Goal: Task Accomplishment & Management: Manage account settings

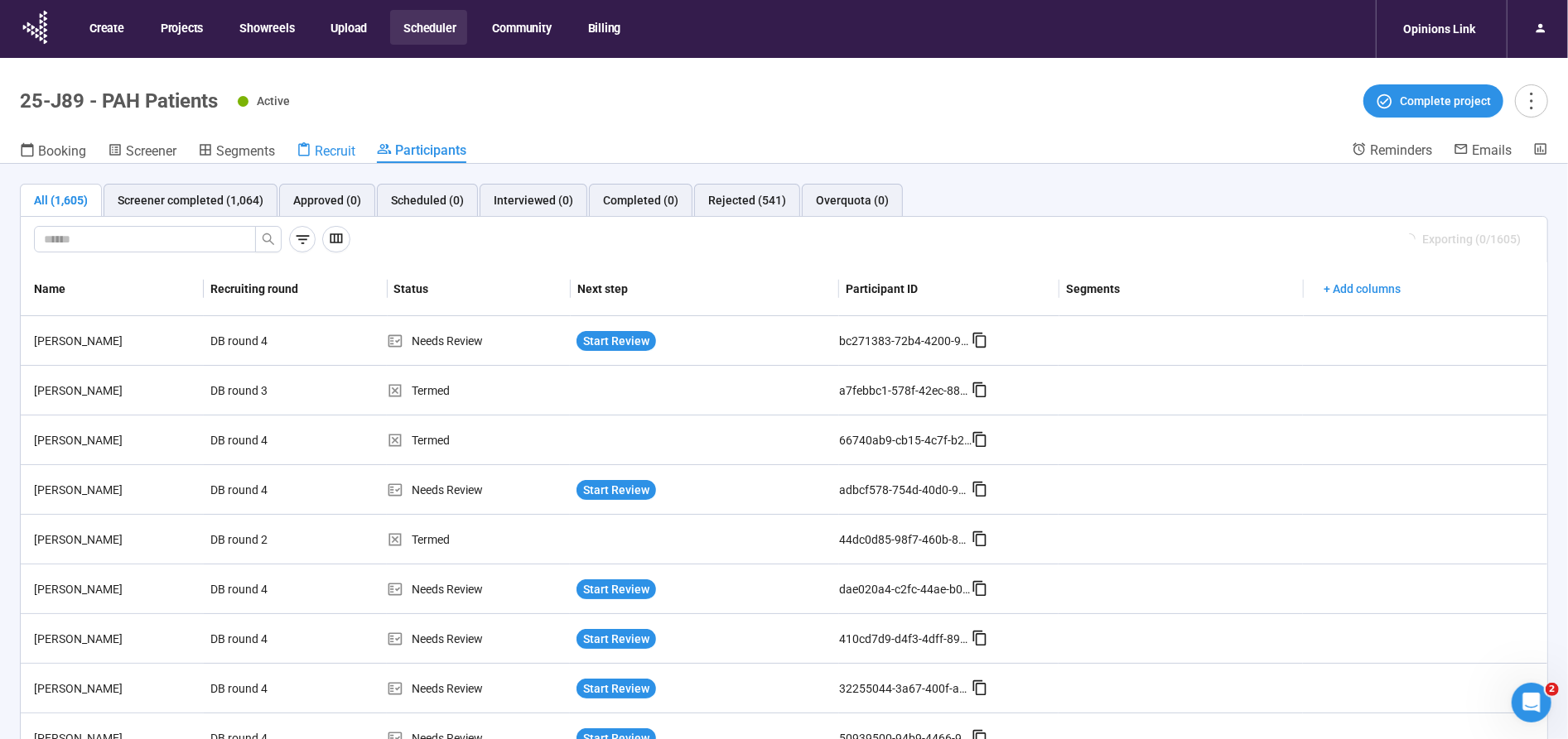
click at [343, 154] on span "Recruit" at bounding box center [335, 151] width 41 height 16
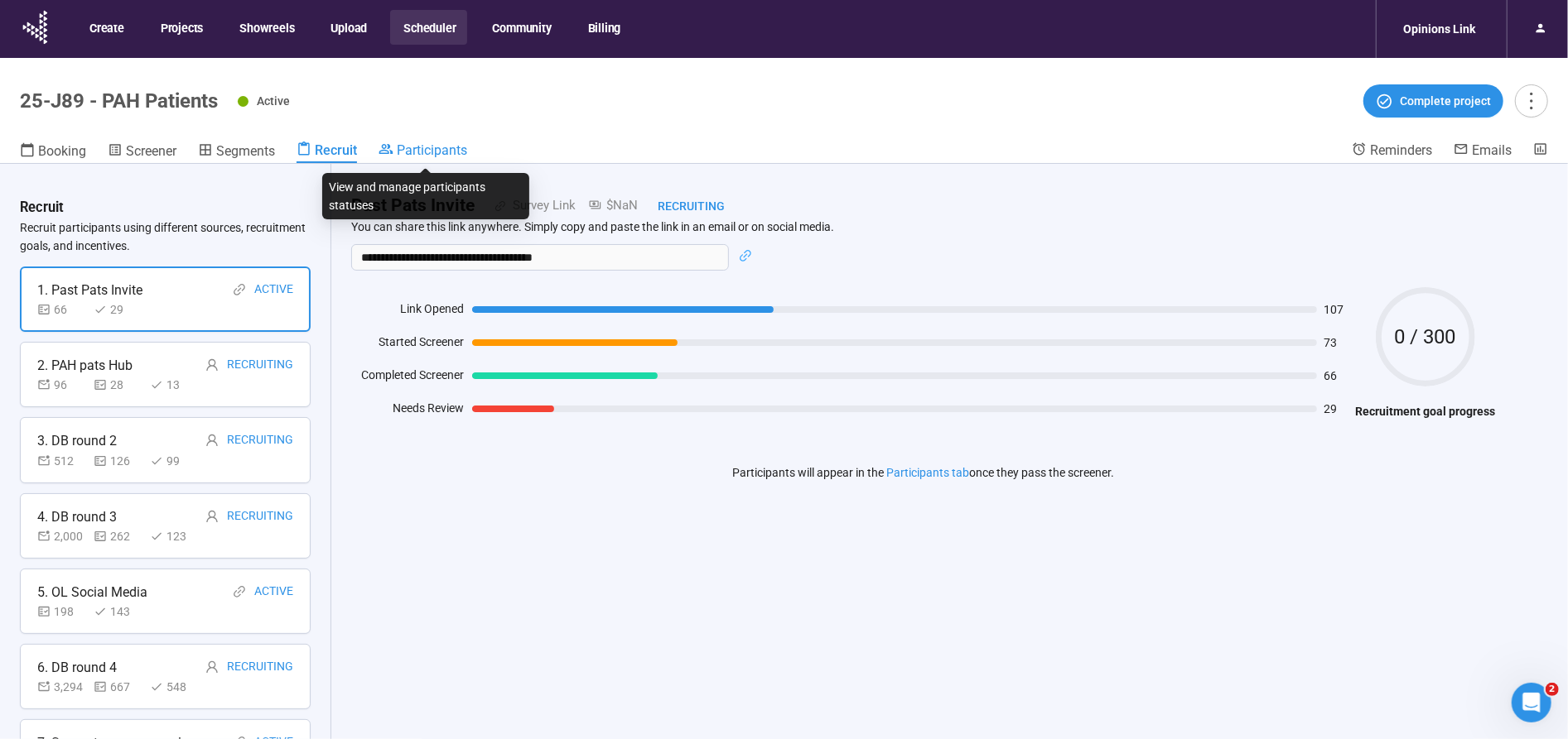
click at [428, 148] on span "Participants" at bounding box center [432, 150] width 70 height 16
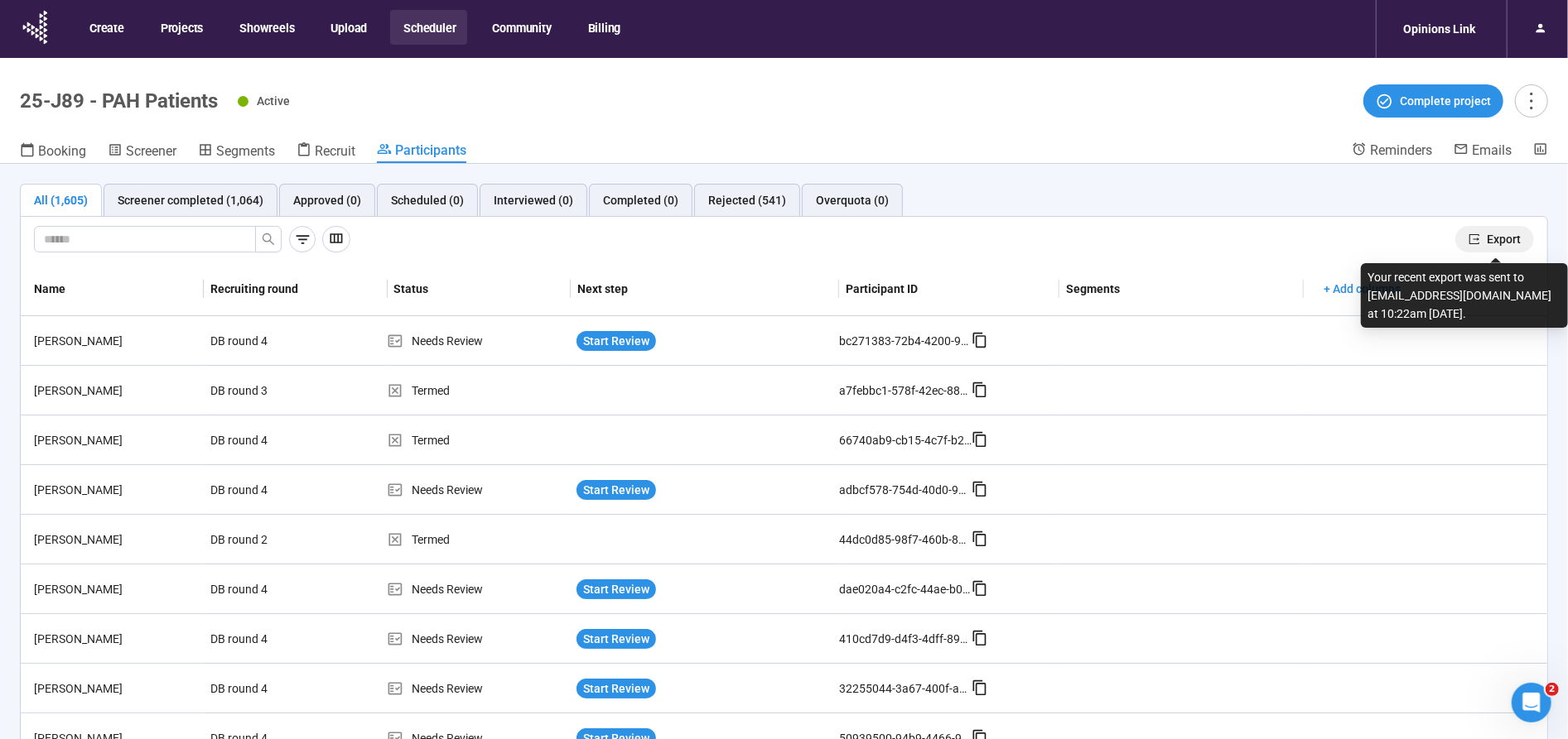
click at [1507, 234] on span "Export" at bounding box center [1503, 239] width 34 height 18
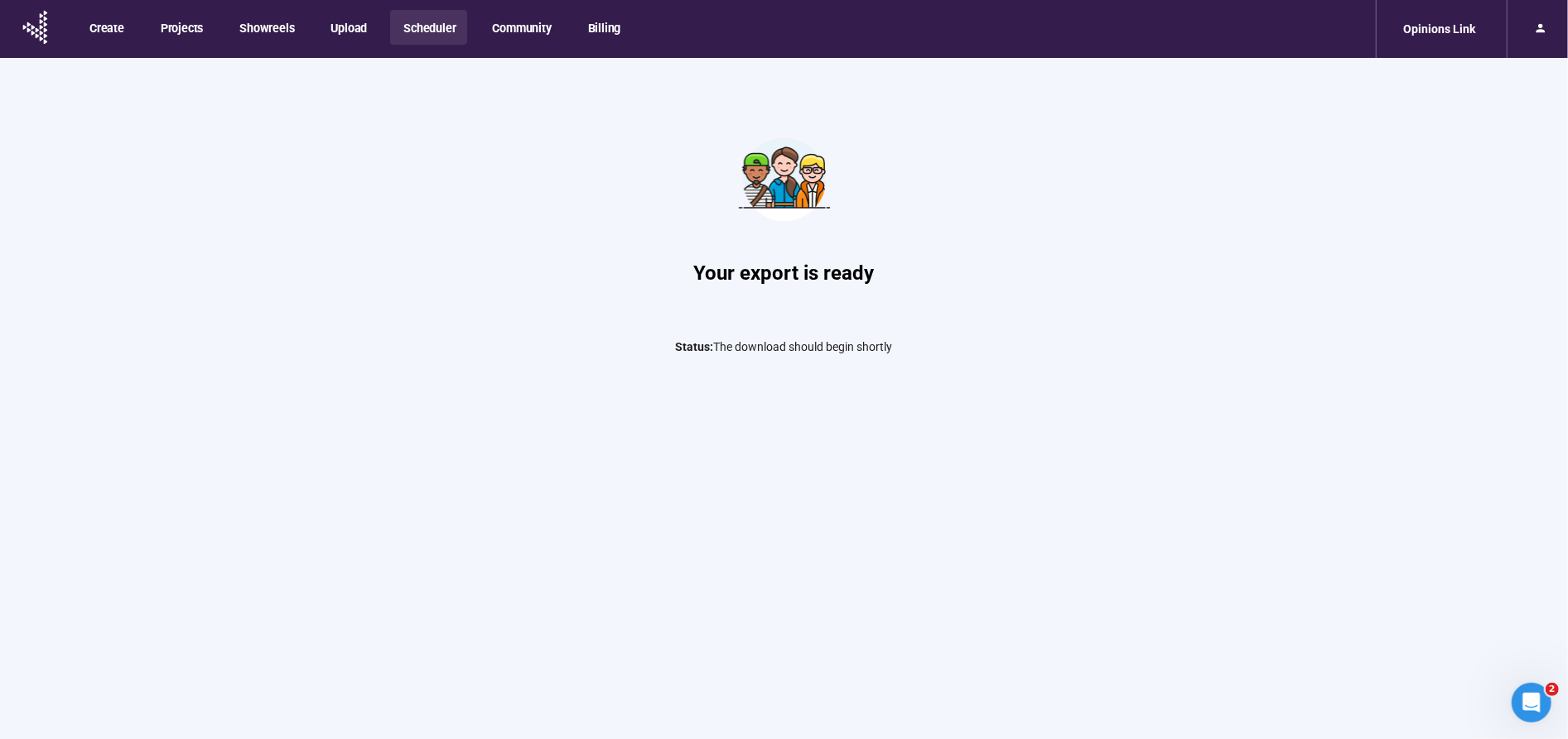
click at [424, 34] on button "Scheduler" at bounding box center [428, 27] width 77 height 35
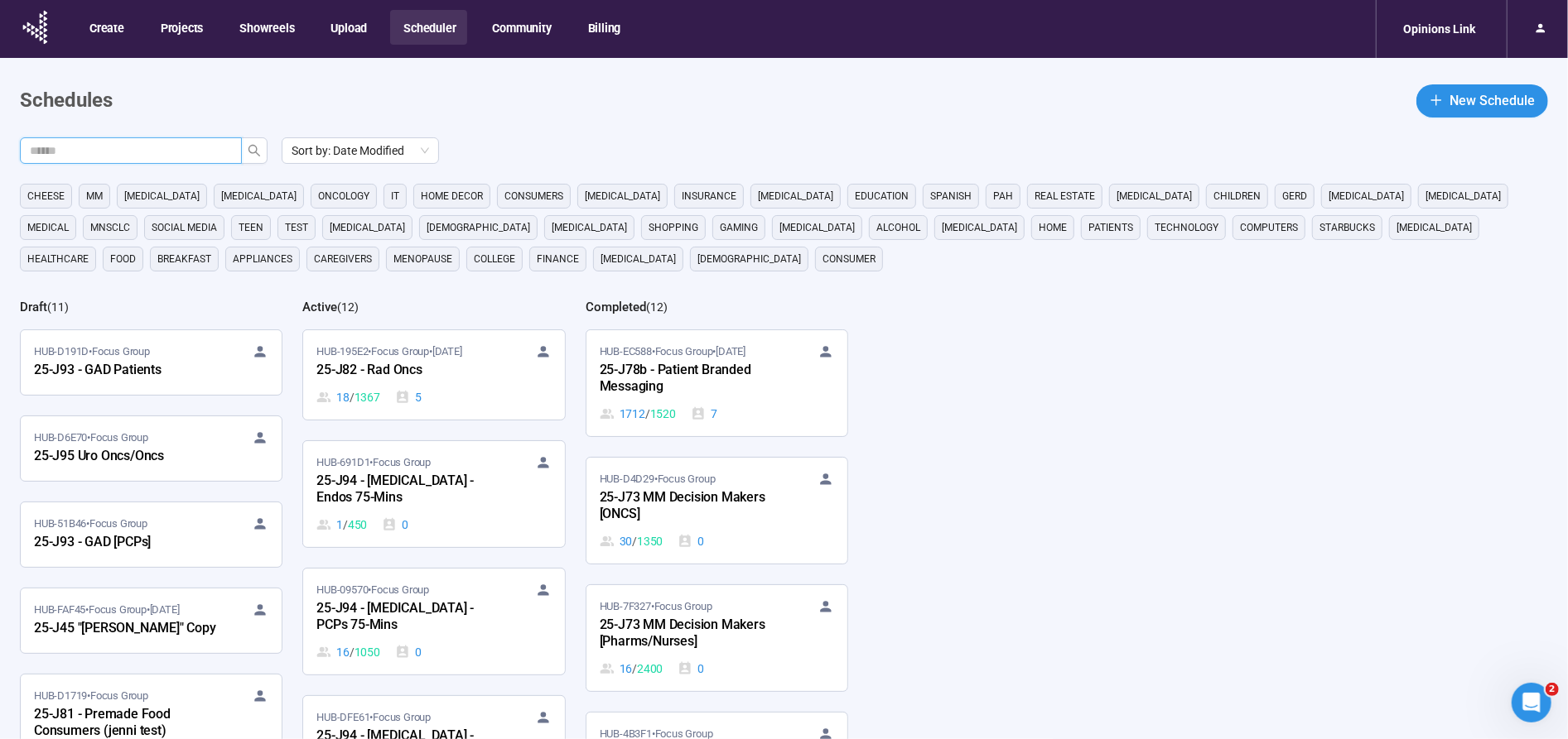
click at [196, 149] on input "text" at bounding box center [124, 151] width 189 height 18
type input "***"
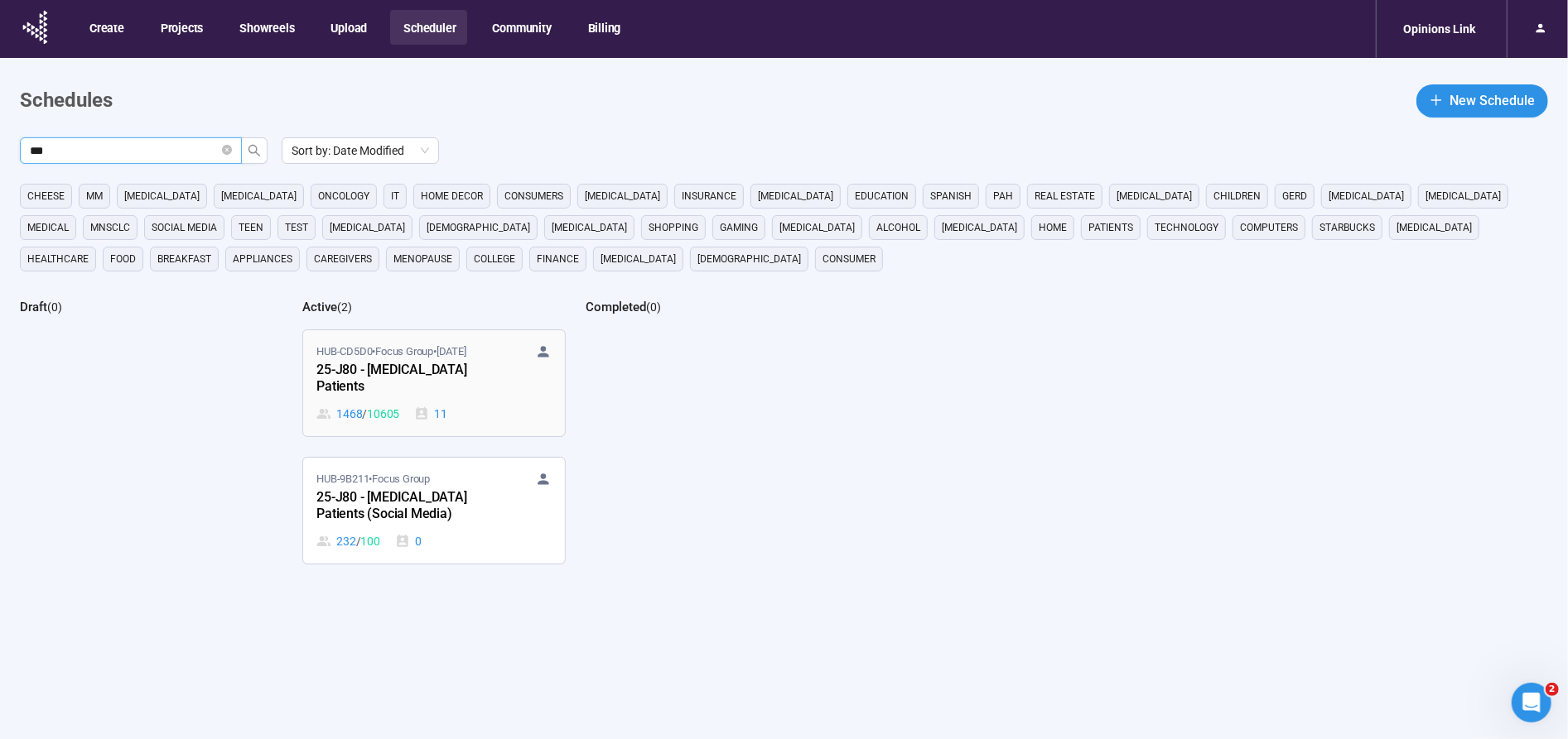
click at [368, 376] on div "25-J80 - [MEDICAL_DATA] Patients" at bounding box center [408, 379] width 182 height 38
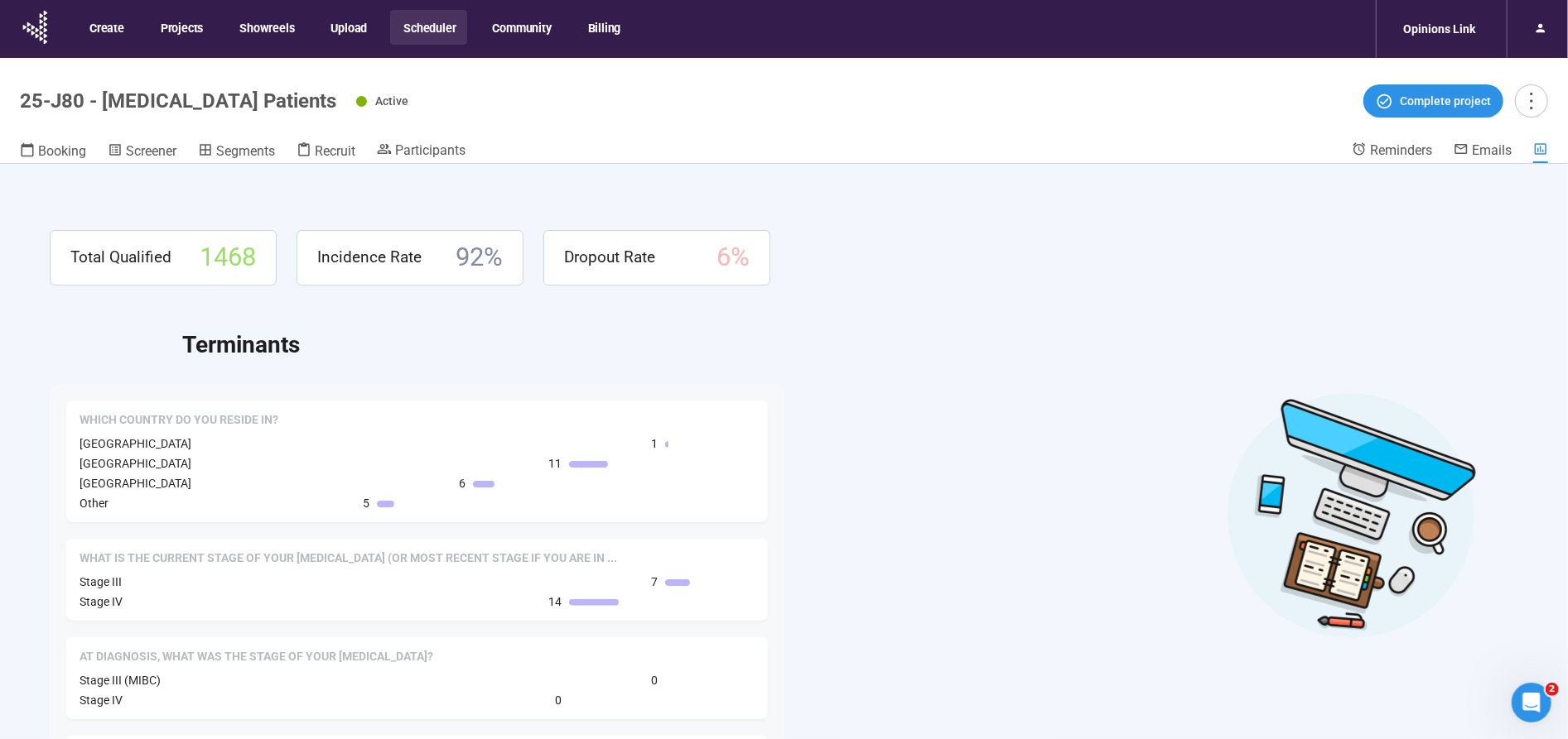
drag, startPoint x: 325, startPoint y: 144, endPoint x: 440, endPoint y: 514, distance: 387.5
click at [325, 145] on span "Recruit" at bounding box center [335, 151] width 41 height 16
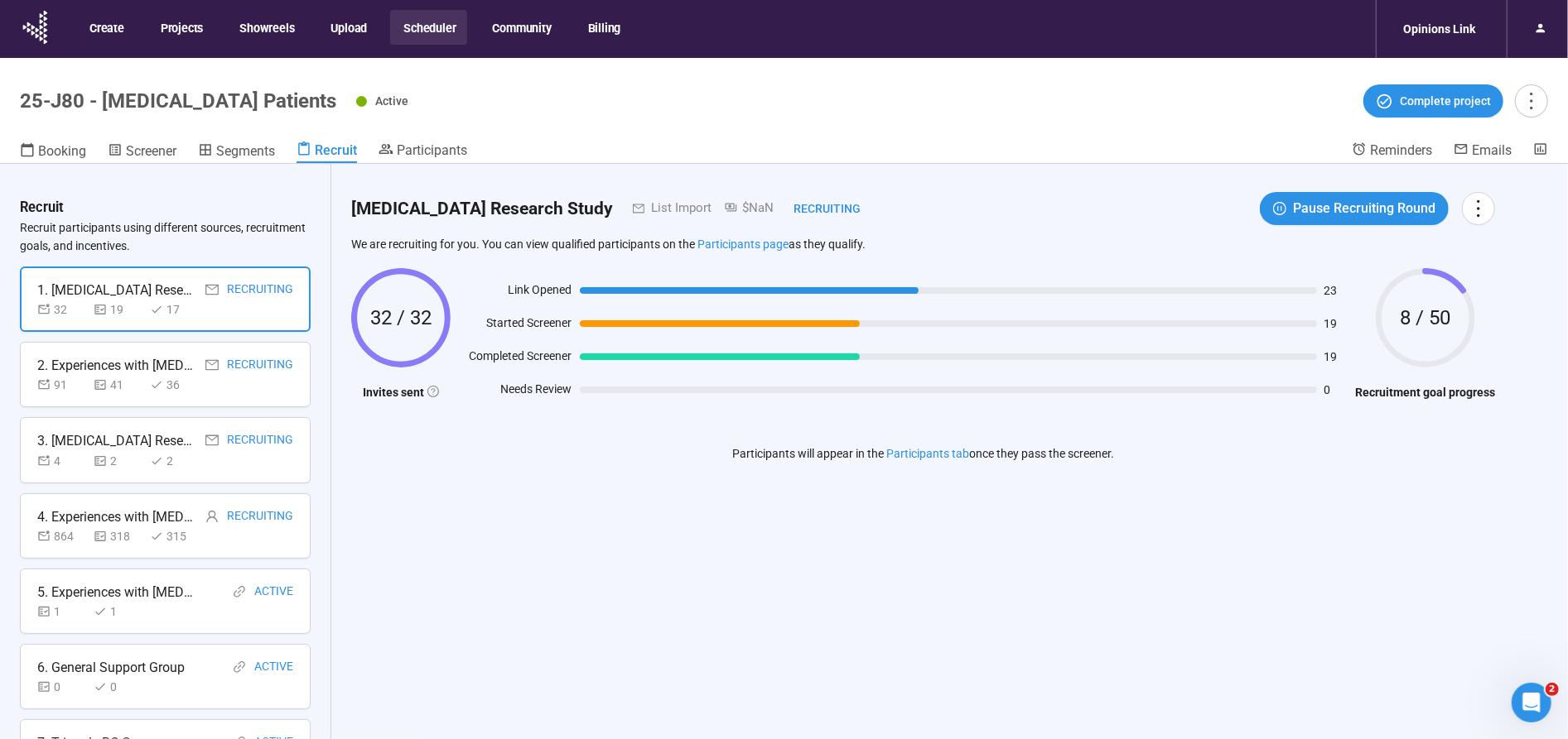
click at [433, 28] on button "Scheduler" at bounding box center [428, 27] width 77 height 35
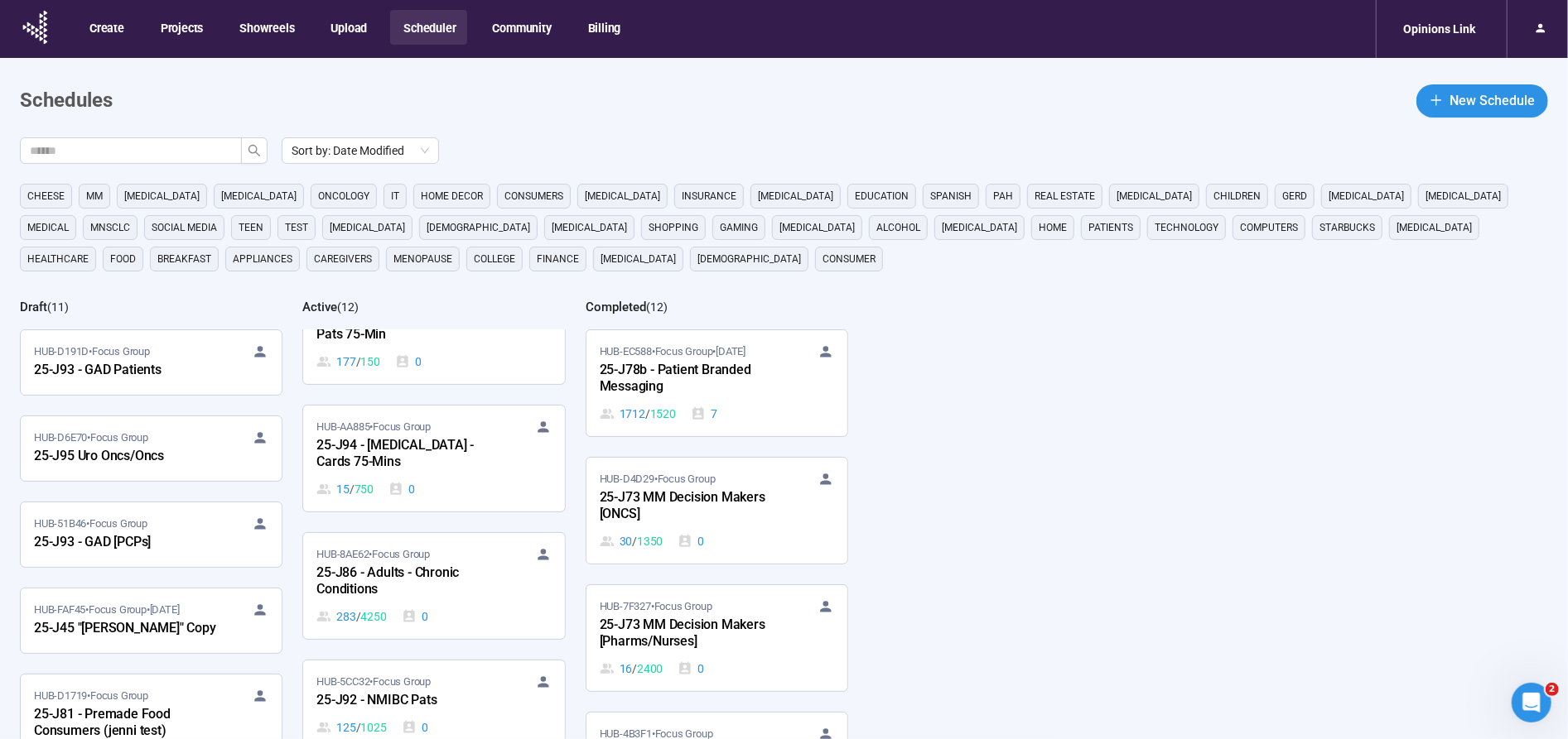
scroll to position [425, 0]
click at [160, 152] on input "text" at bounding box center [124, 151] width 189 height 18
click at [252, 149] on icon "search" at bounding box center [254, 151] width 13 height 13
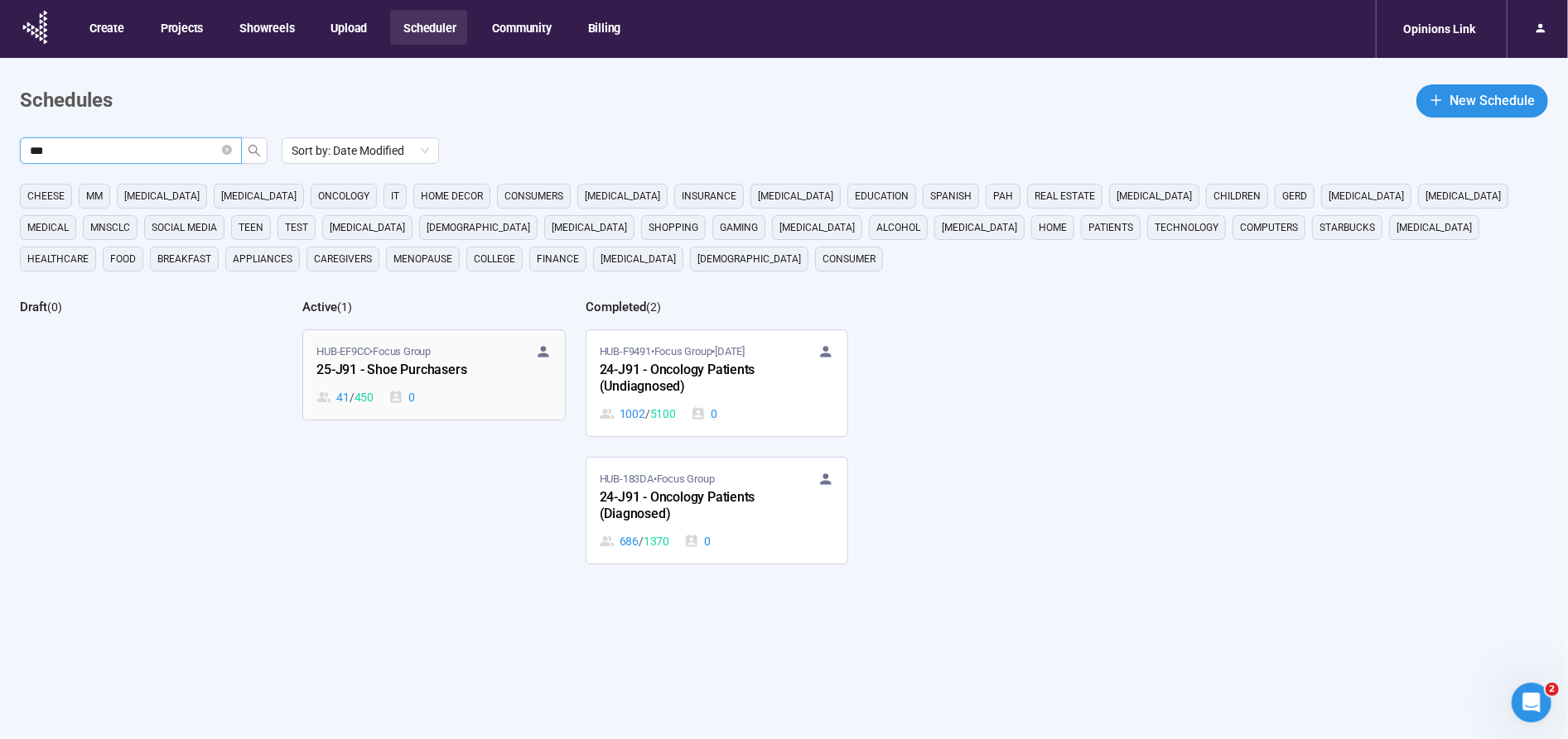
type input "***"
click at [377, 360] on div "25-J91 - Shoe Purchasers" at bounding box center [408, 371] width 182 height 22
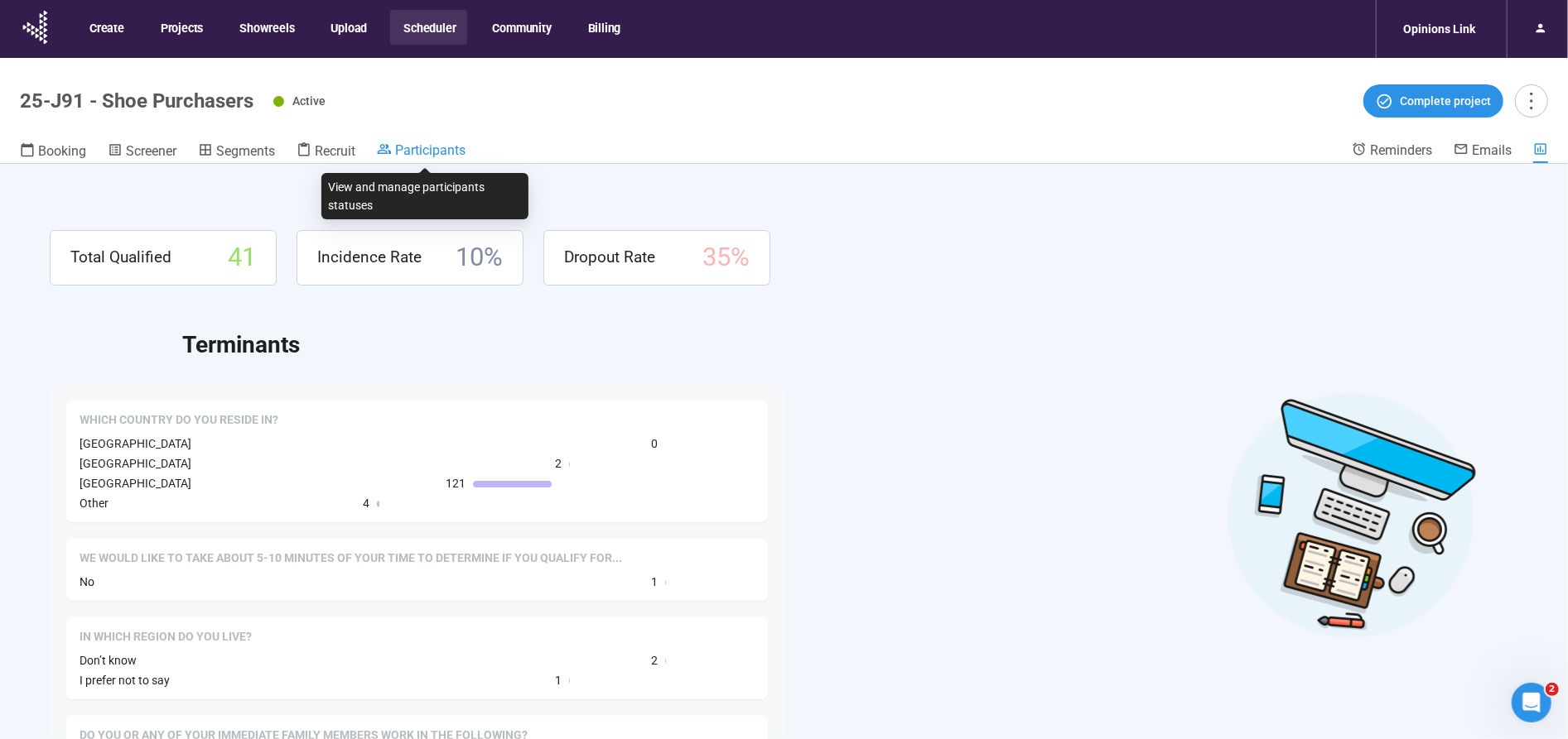
click at [464, 142] on div "Participants" at bounding box center [421, 150] width 89 height 17
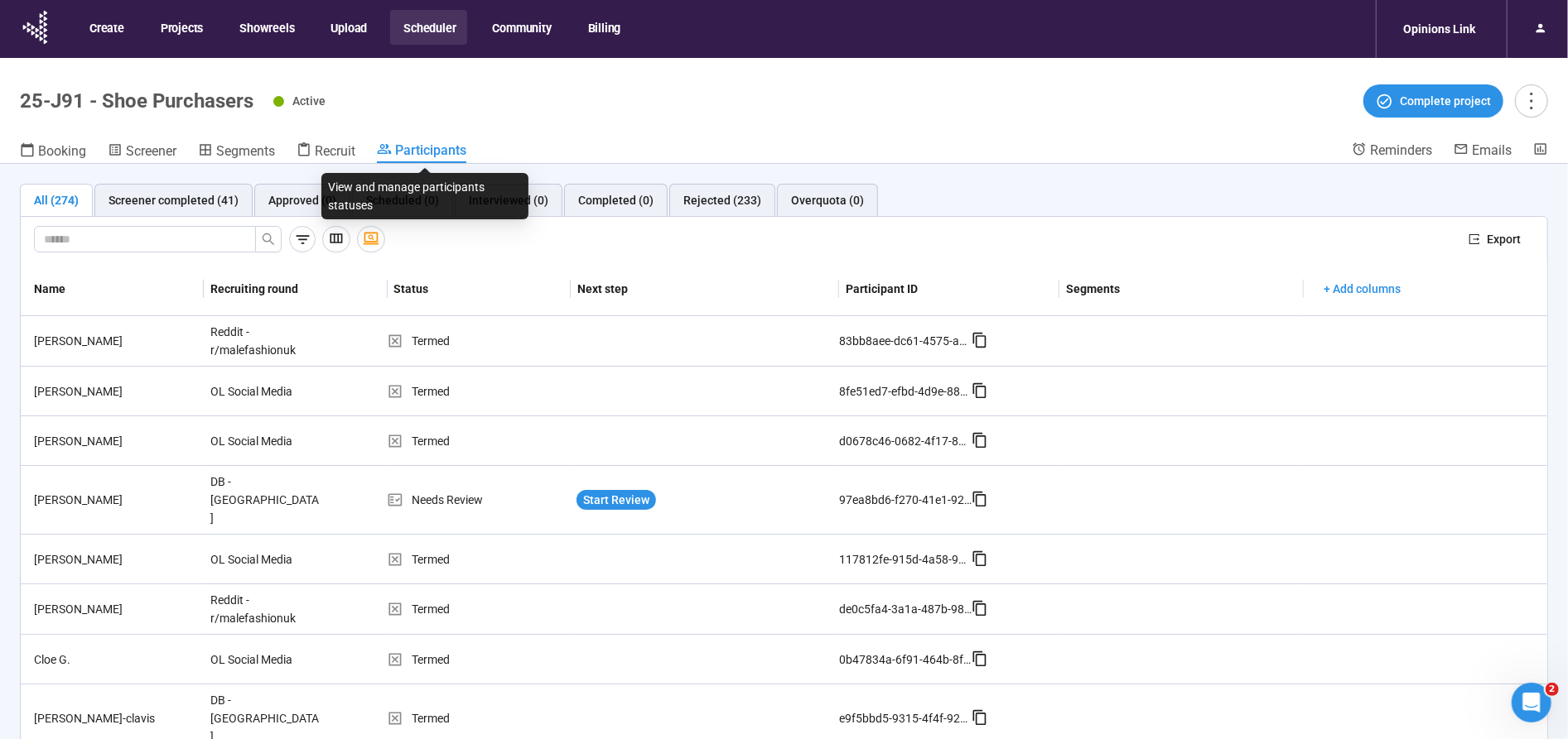
click at [419, 149] on span "Participants" at bounding box center [431, 150] width 71 height 16
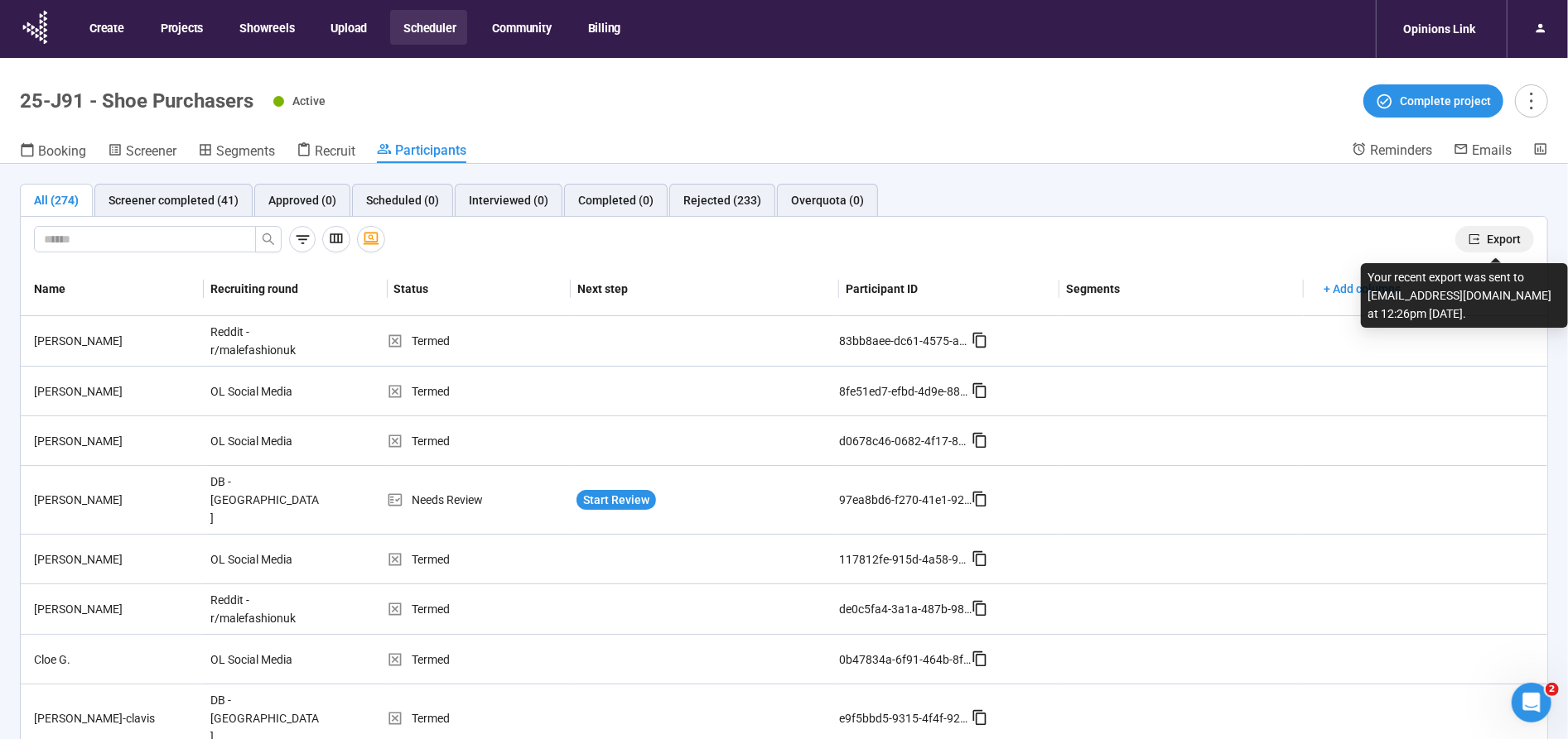
click at [1522, 240] on button "Export" at bounding box center [1494, 239] width 79 height 27
